Goal: Task Accomplishment & Management: Manage account settings

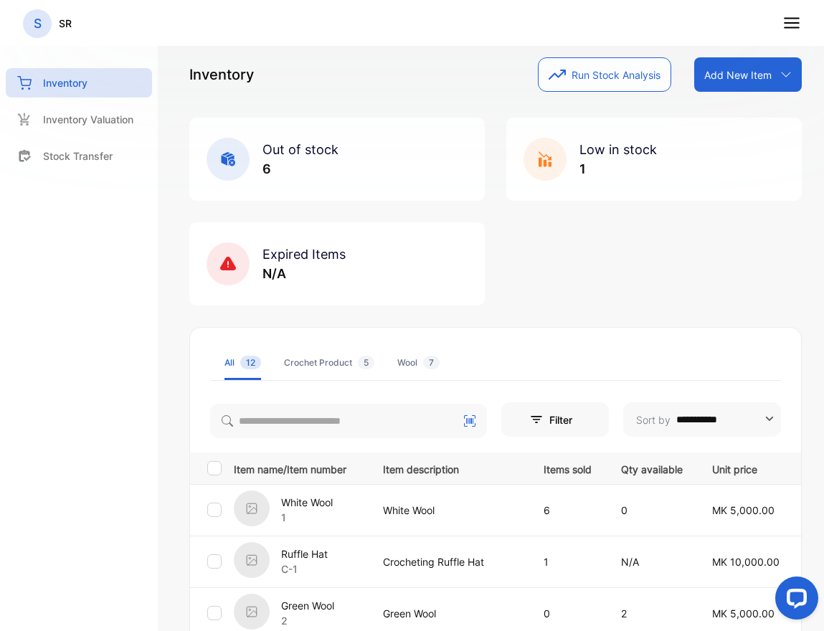
click at [791, 22] on icon at bounding box center [791, 23] width 19 height 19
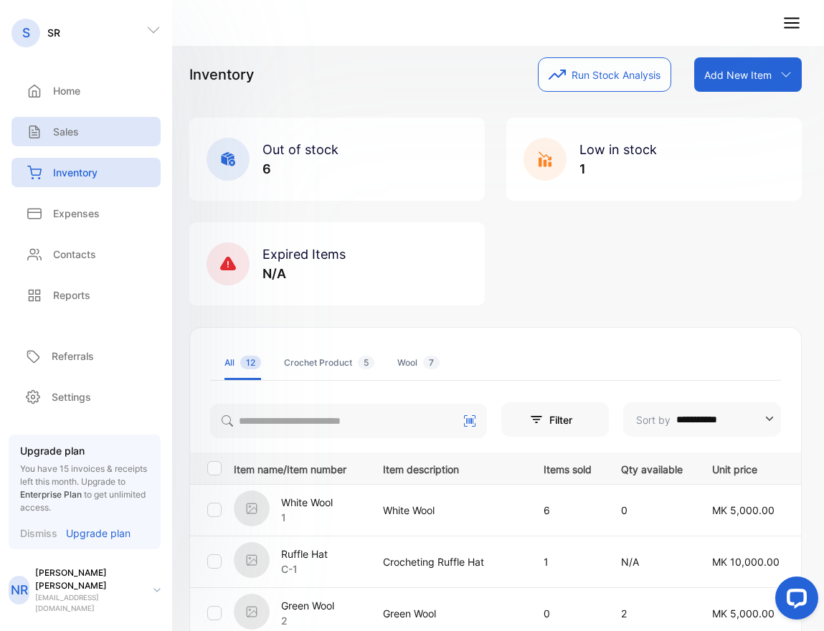
click at [52, 130] on div "Sales" at bounding box center [51, 131] width 56 height 15
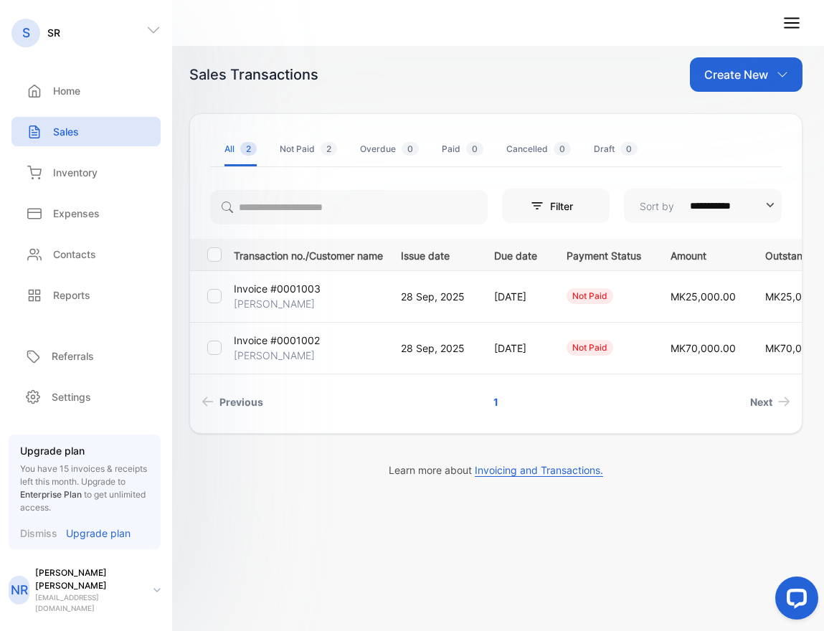
click at [287, 340] on p "Invoice #0001002" at bounding box center [277, 340] width 86 height 15
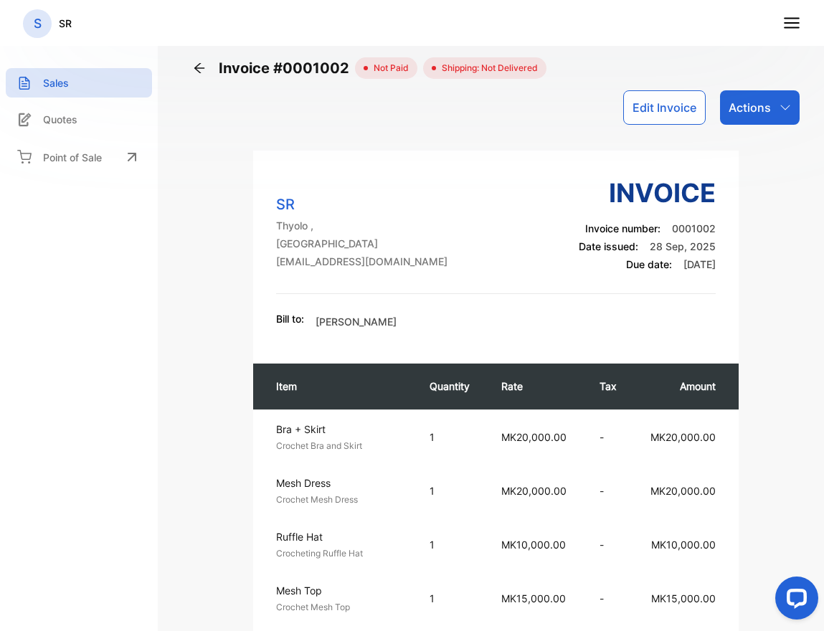
click at [786, 114] on div "Actions" at bounding box center [760, 107] width 80 height 34
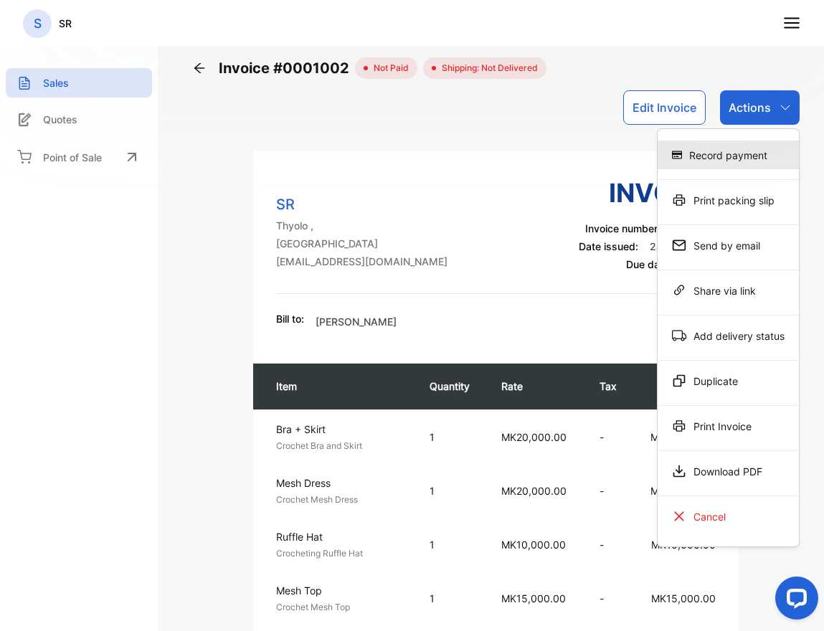
click at [745, 155] on div "Record payment" at bounding box center [727, 154] width 141 height 29
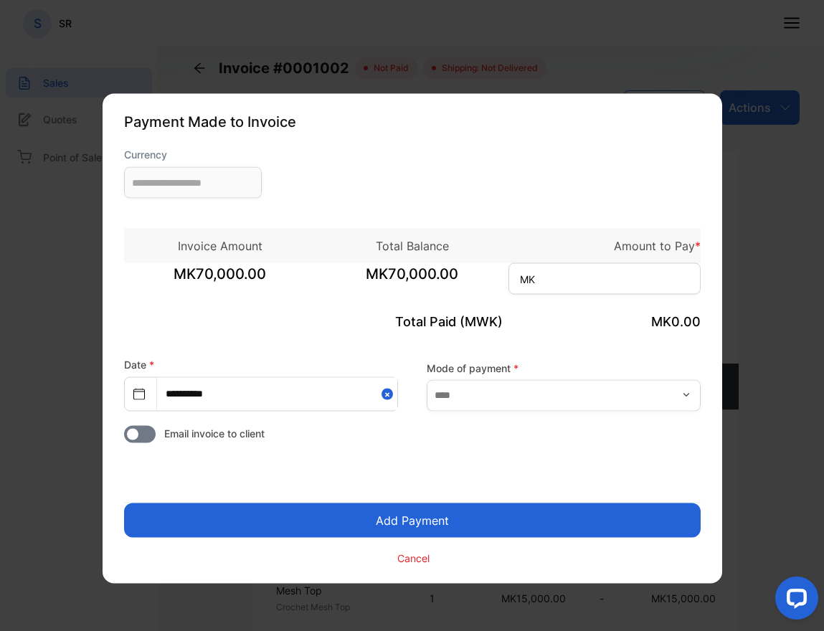
type input "**********"
click at [515, 411] on form "**********" at bounding box center [412, 356] width 576 height 419
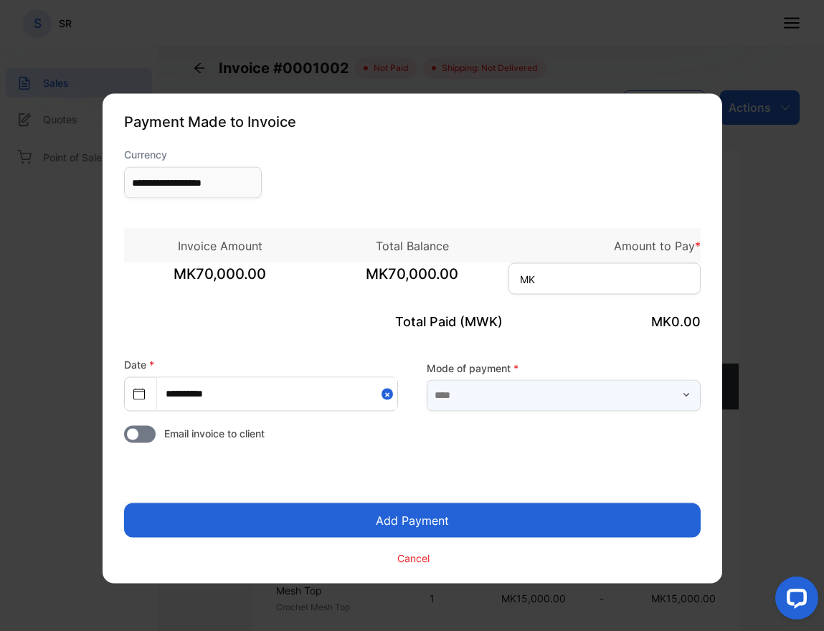
click at [523, 405] on input "text" at bounding box center [563, 395] width 274 height 32
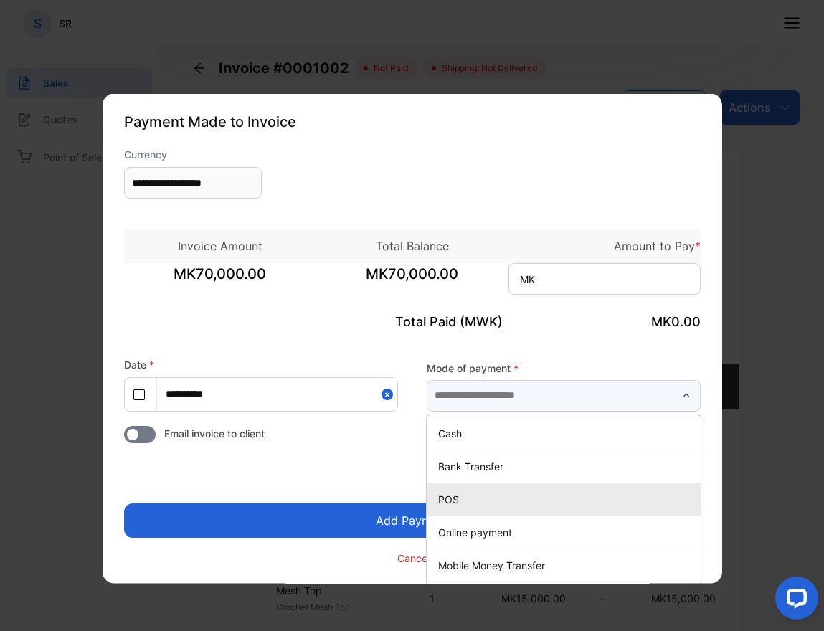
scroll to position [1, 0]
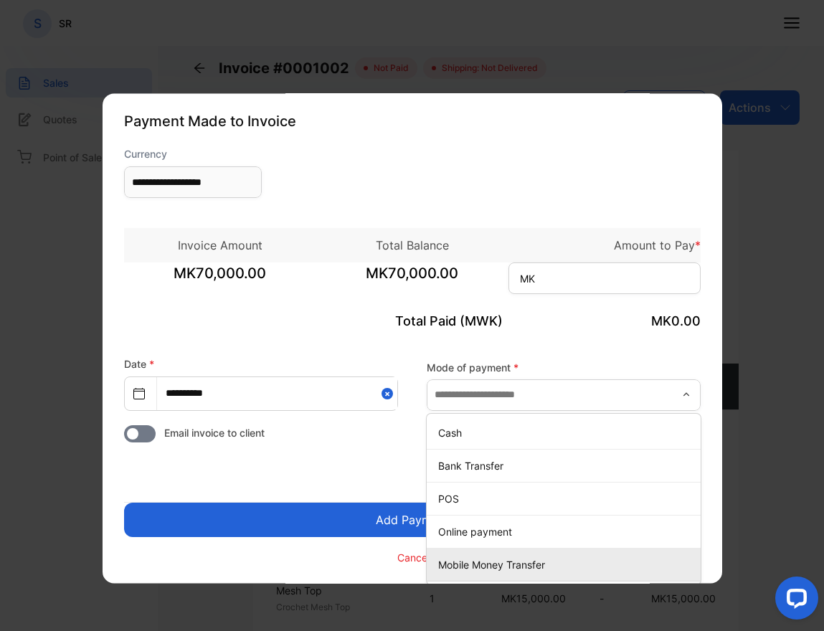
click at [490, 572] on div "Mobile Money Transfer" at bounding box center [563, 563] width 274 height 21
type input "**********"
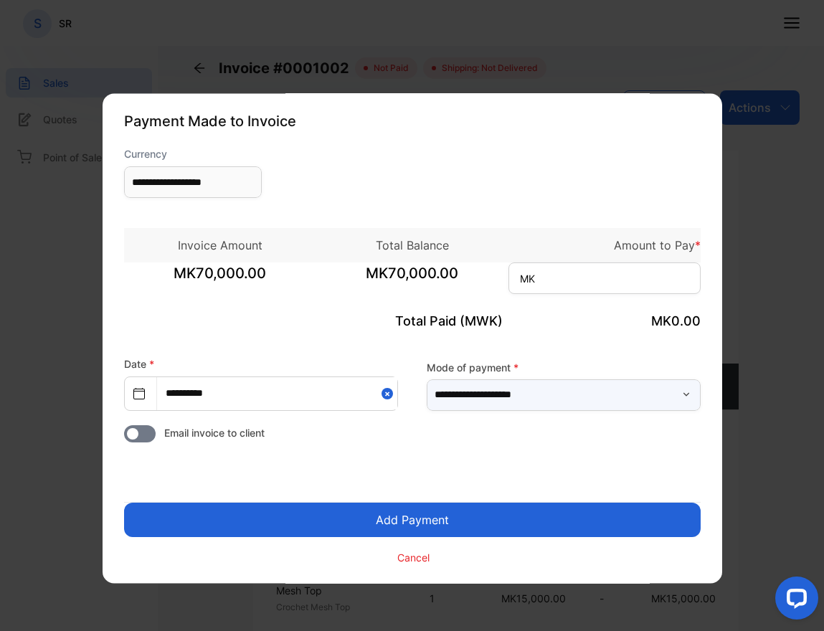
scroll to position [0, 0]
click at [399, 277] on span "MK70,000.00" at bounding box center [412, 281] width 192 height 36
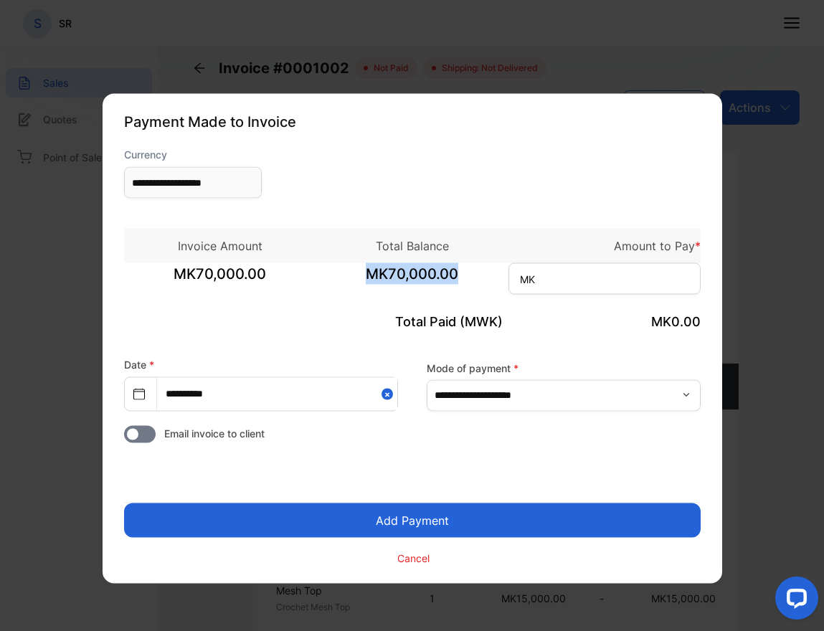
click at [399, 277] on span "MK70,000.00" at bounding box center [412, 281] width 192 height 36
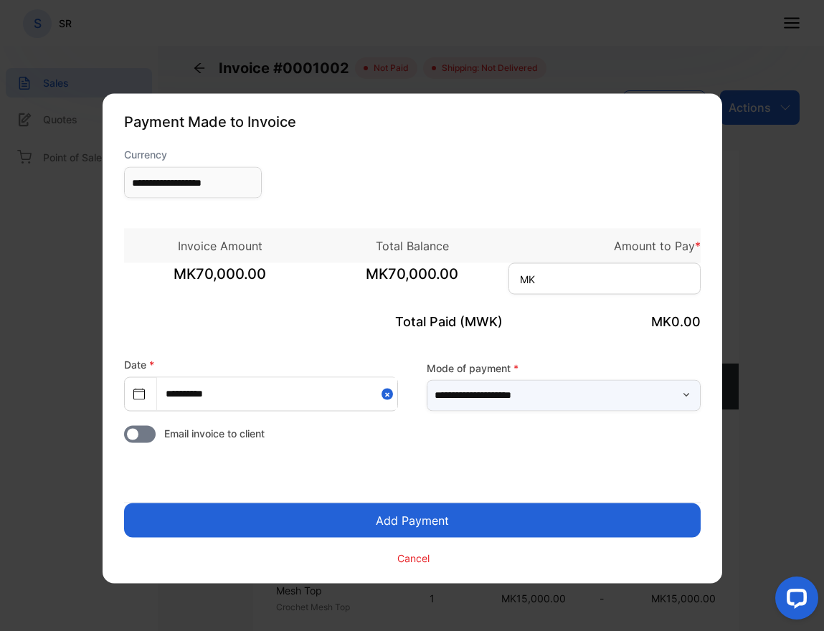
click at [571, 400] on input "**********" at bounding box center [563, 395] width 274 height 32
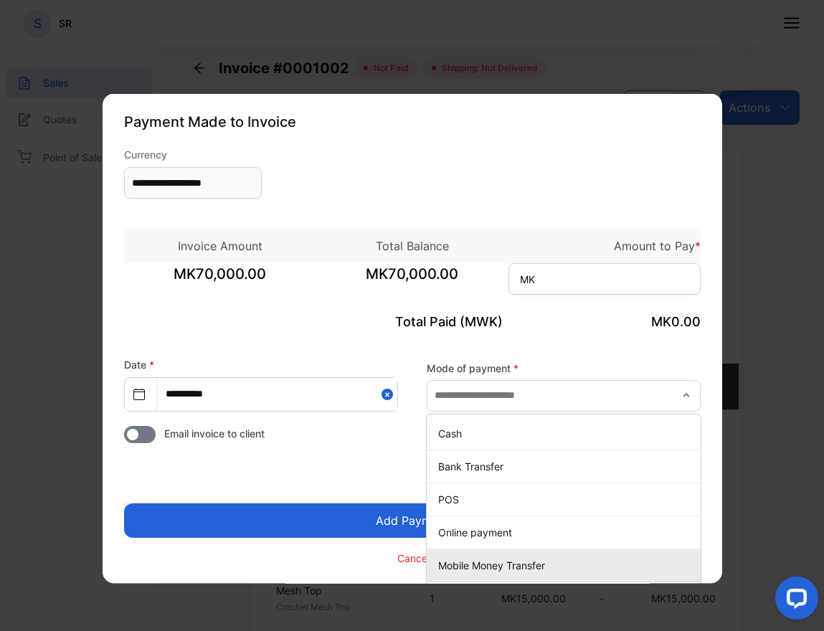
type input "**********"
click at [489, 566] on p "Mobile Money Transfer" at bounding box center [566, 564] width 257 height 15
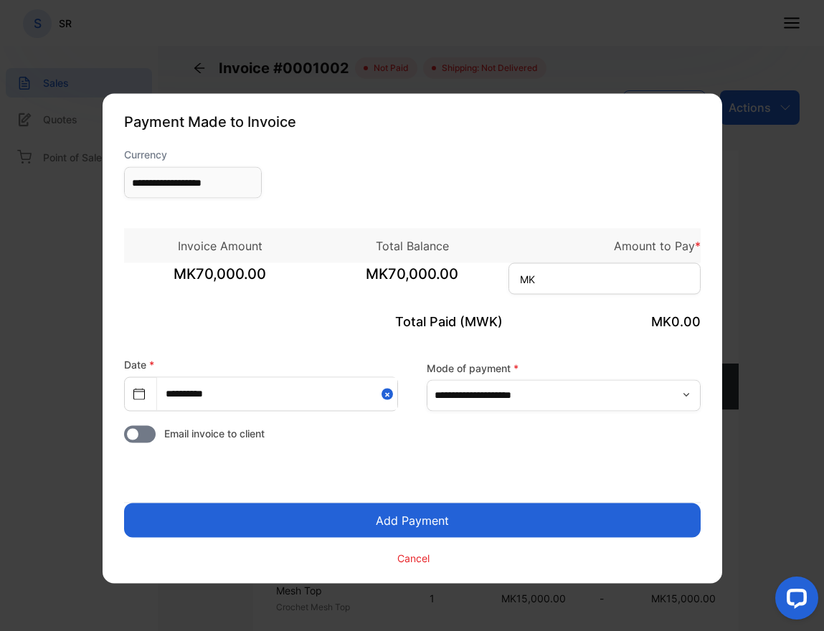
click at [431, 522] on button "Add Payment" at bounding box center [412, 520] width 576 height 34
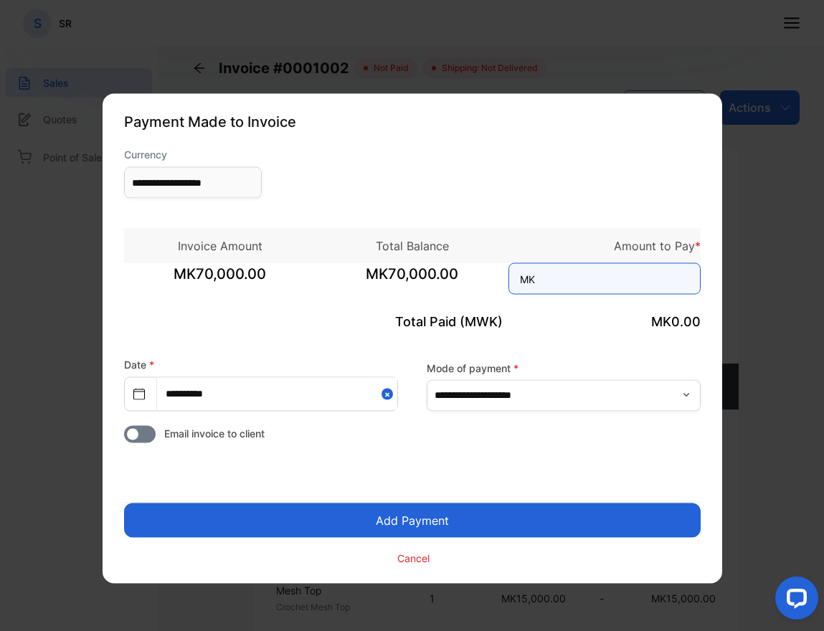
click at [576, 272] on input at bounding box center [604, 279] width 192 height 32
click at [574, 282] on input at bounding box center [604, 279] width 192 height 32
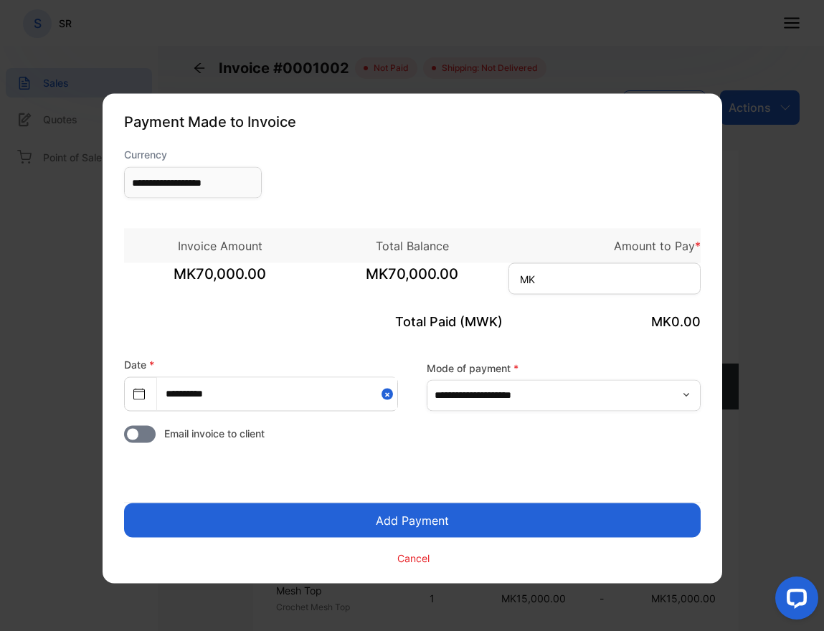
click at [527, 281] on span "MK" at bounding box center [527, 279] width 15 height 15
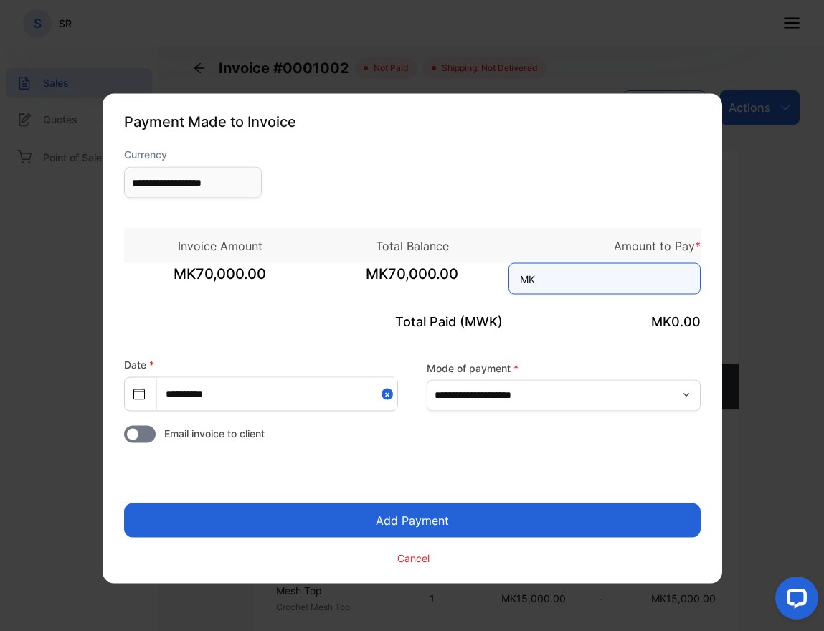
click at [587, 283] on input at bounding box center [604, 279] width 192 height 32
type input "******"
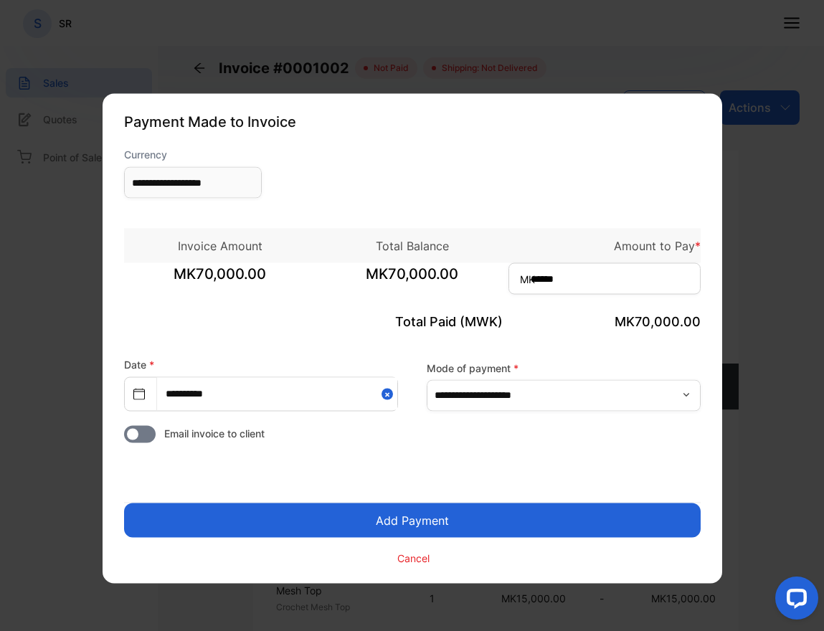
click at [525, 513] on button "Add Payment" at bounding box center [412, 520] width 576 height 34
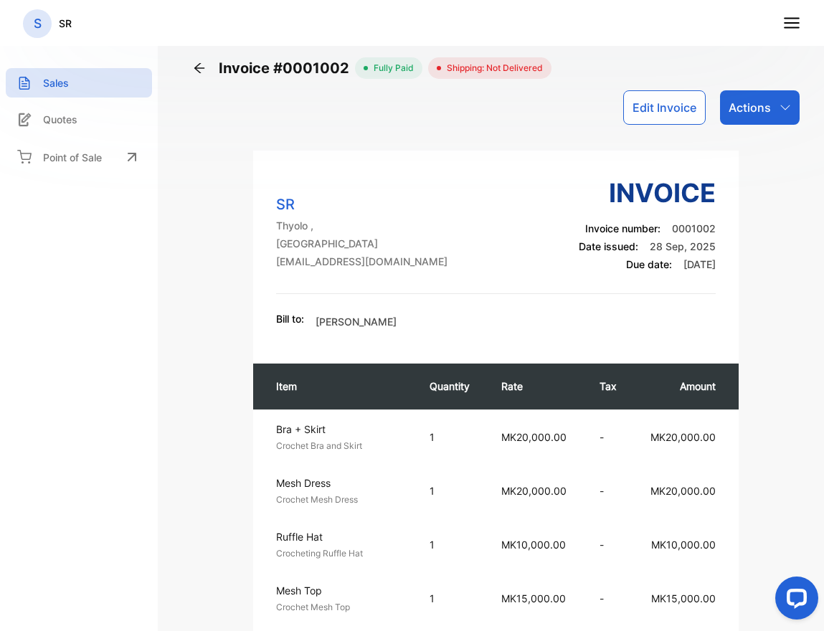
click at [196, 74] on icon at bounding box center [199, 68] width 14 height 14
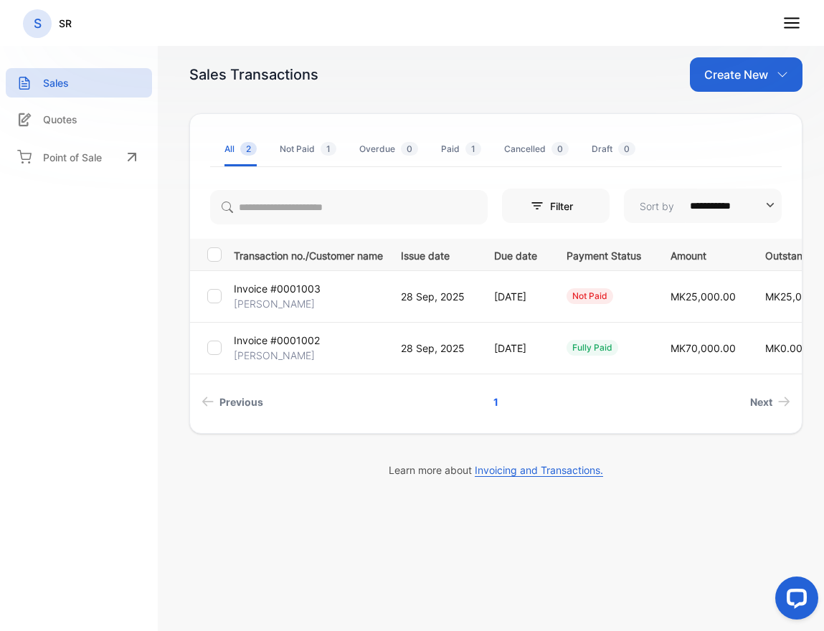
click at [272, 287] on p "Invoice #0001003" at bounding box center [277, 288] width 87 height 15
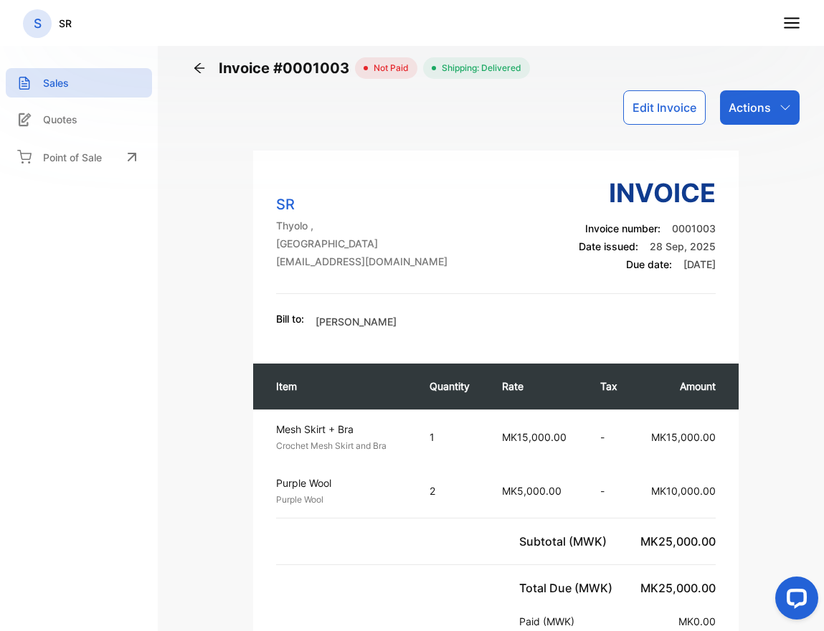
click at [194, 71] on icon at bounding box center [199, 68] width 14 height 14
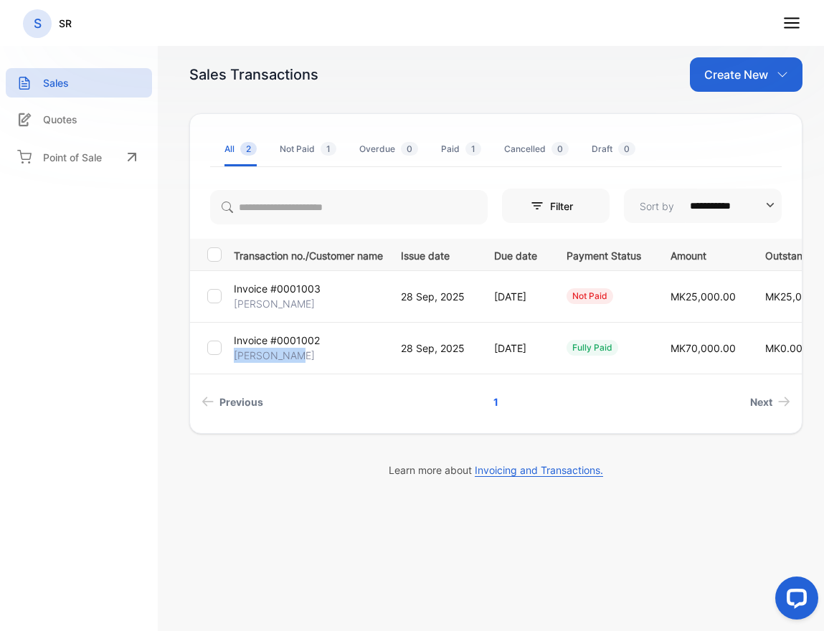
click at [358, 347] on td "Invoice #0001002 [PERSON_NAME]" at bounding box center [306, 348] width 156 height 52
click at [287, 339] on p "Invoice #0001002" at bounding box center [277, 340] width 86 height 15
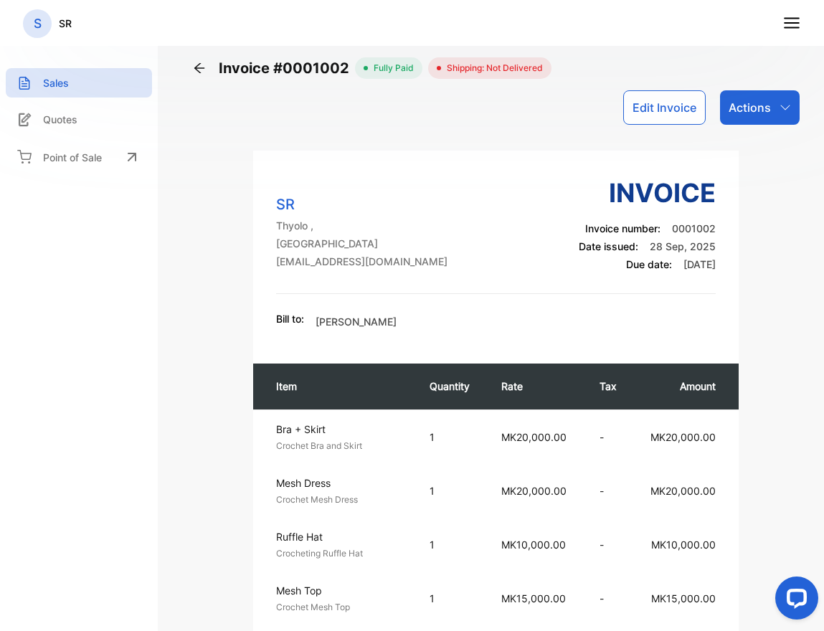
click at [498, 67] on span "Shipping: Not Delivered" at bounding box center [492, 68] width 102 height 13
click at [456, 118] on div "Edit Invoice Actions" at bounding box center [495, 107] width 607 height 34
click at [196, 68] on icon at bounding box center [199, 68] width 10 height 10
